Goal: Transaction & Acquisition: Purchase product/service

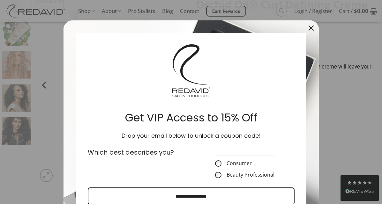
scroll to position [79, 0]
click at [310, 28] on icon "close icon" at bounding box center [311, 28] width 5 height 5
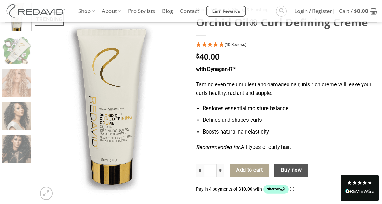
scroll to position [61, 0]
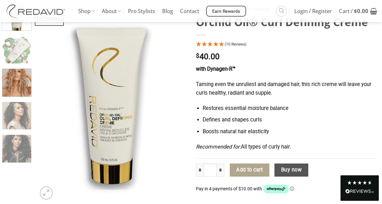
click at [13, 81] on img at bounding box center [16, 81] width 29 height 29
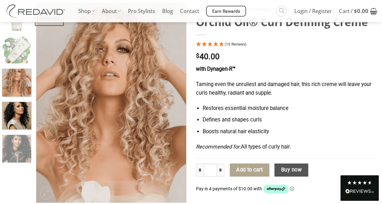
click at [19, 114] on img at bounding box center [16, 115] width 29 height 29
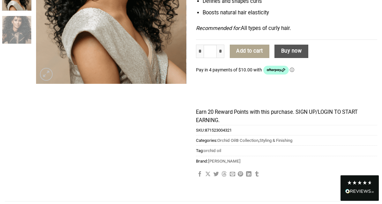
scroll to position [0, 0]
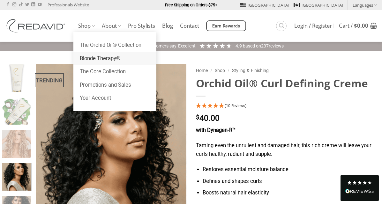
click at [86, 54] on link "Blonde Therapy®" at bounding box center [114, 58] width 83 height 13
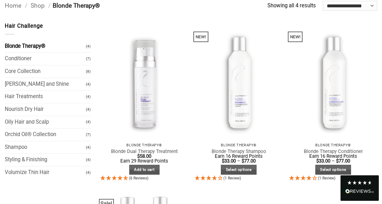
scroll to position [61, 0]
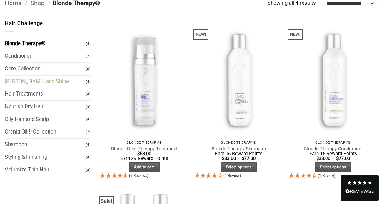
click at [71, 76] on link "Frizz Tame and Shine" at bounding box center [45, 82] width 81 height 12
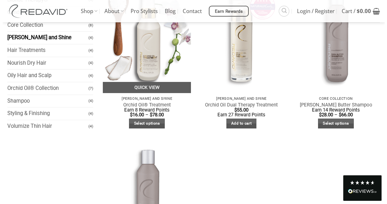
scroll to position [100, 0]
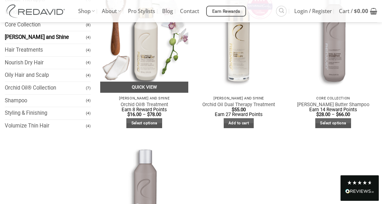
click at [140, 86] on link "Quick View" at bounding box center [144, 87] width 88 height 11
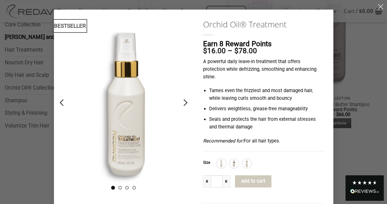
scroll to position [2, 0]
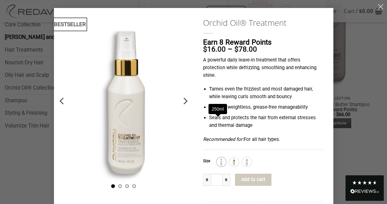
click at [217, 158] on img at bounding box center [221, 162] width 8 height 8
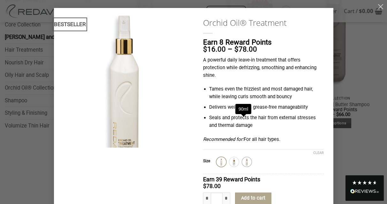
click at [244, 158] on img at bounding box center [247, 162] width 8 height 8
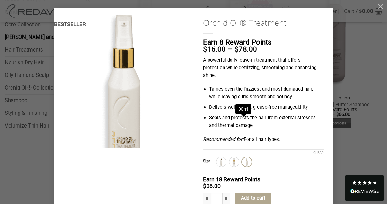
click at [243, 158] on img at bounding box center [247, 162] width 8 height 8
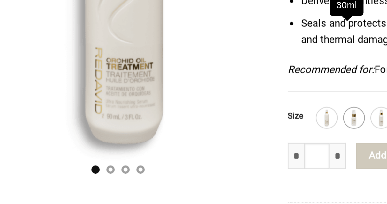
click at [231, 158] on img at bounding box center [234, 162] width 8 height 8
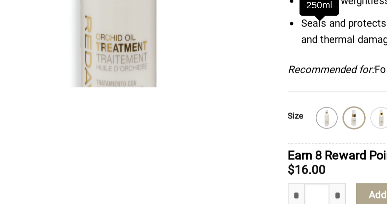
click at [217, 158] on img at bounding box center [221, 162] width 8 height 8
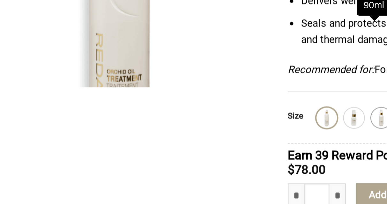
click at [244, 158] on img at bounding box center [247, 162] width 8 height 8
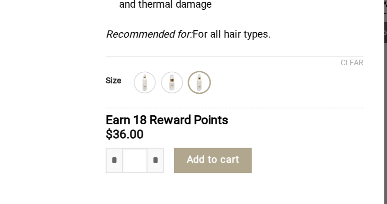
scroll to position [0, 0]
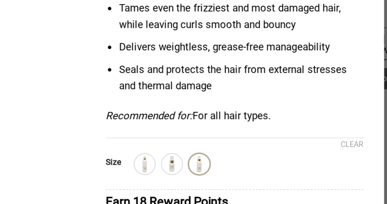
click at [238, 195] on button "Add to cart" at bounding box center [253, 201] width 36 height 12
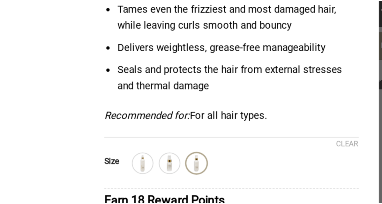
scroll to position [100, 0]
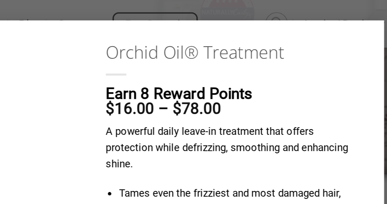
click at [270, 6] on div "**********" at bounding box center [193, 102] width 387 height 204
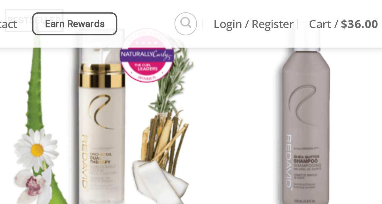
scroll to position [77, 0]
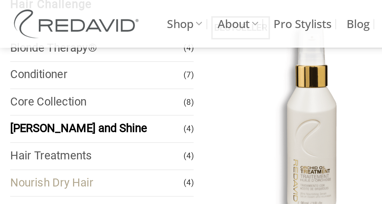
click at [33, 80] on link "Nourish Dry Hair" at bounding box center [45, 86] width 81 height 12
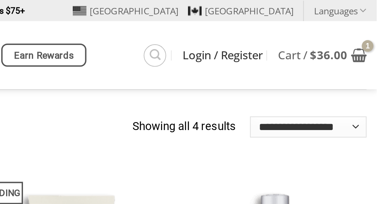
click at [315, 26] on span "Login / Register" at bounding box center [310, 25] width 38 height 5
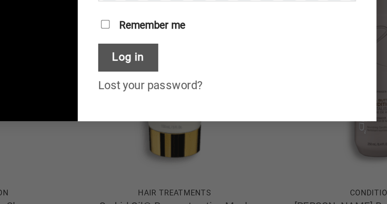
click at [266, 134] on p "Remember me Log in" at bounding box center [263, 129] width 121 height 25
click at [200, 169] on div "Register Don't have an account? Register one! Register an Account Login Usernam…" at bounding box center [193, 102] width 387 height 204
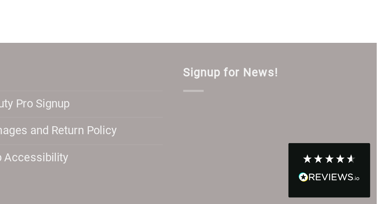
scroll to position [277, 0]
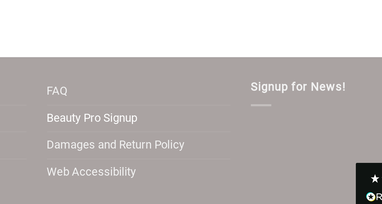
click at [220, 150] on link "Beauty Pro Signup" at bounding box center [217, 155] width 42 height 12
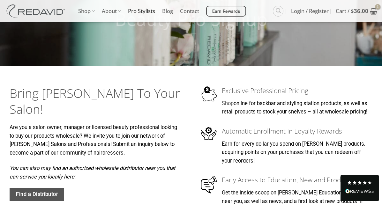
scroll to position [81, 0]
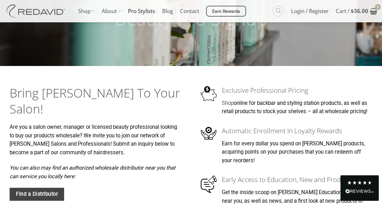
click at [44, 190] on span "Find a Distributor" at bounding box center [37, 194] width 42 height 8
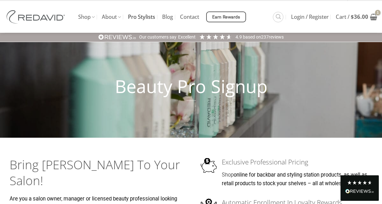
scroll to position [0, 0]
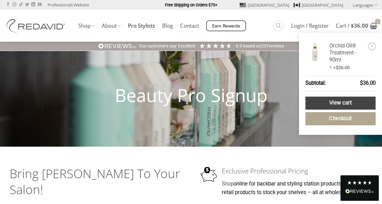
click at [349, 97] on link "View cart" at bounding box center [341, 103] width 70 height 13
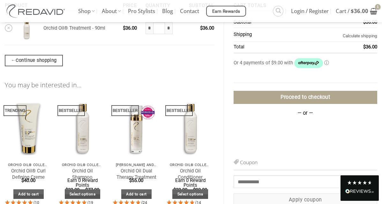
scroll to position [96, 0]
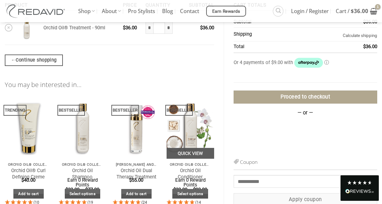
click at [183, 200] on icon "4.93 Stars - 14 Reviews" at bounding box center [181, 202] width 6 height 5
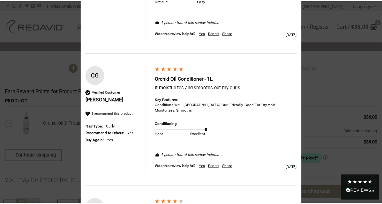
scroll to position [0, 0]
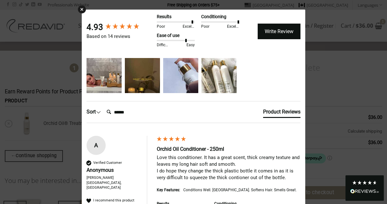
click at [52, 68] on div "× 4.93 Based on 14 reviews Results Poor Excellent Conditioning Poor Excellent E…" at bounding box center [193, 102] width 387 height 204
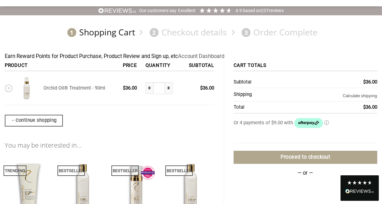
scroll to position [36, 0]
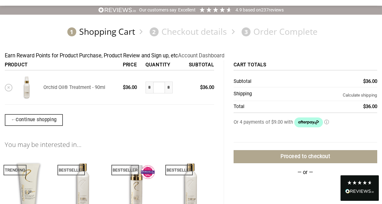
click at [28, 81] on img at bounding box center [27, 88] width 24 height 24
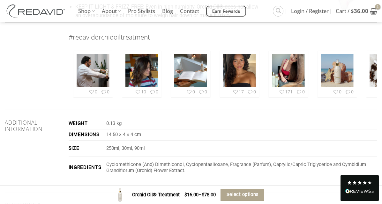
scroll to position [901, 0]
